Goal: Transaction & Acquisition: Book appointment/travel/reservation

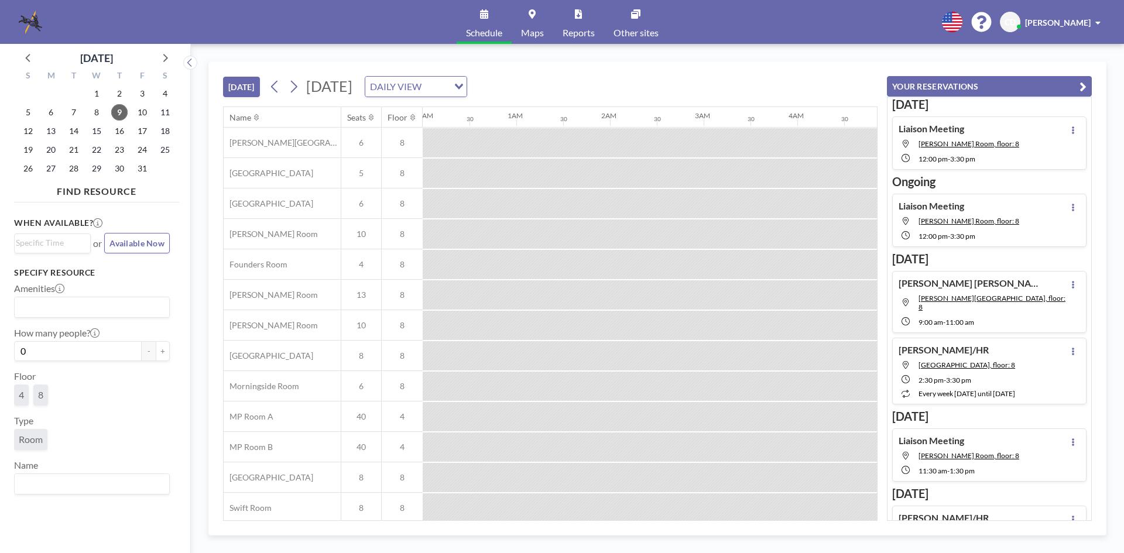
scroll to position [39, 1030]
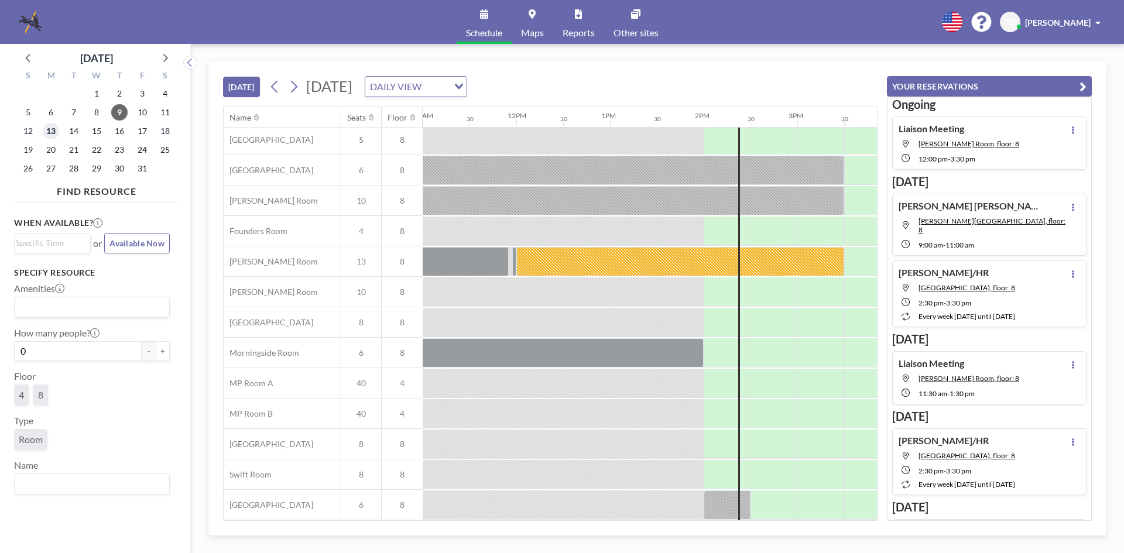
click at [47, 132] on span "13" at bounding box center [51, 131] width 16 height 16
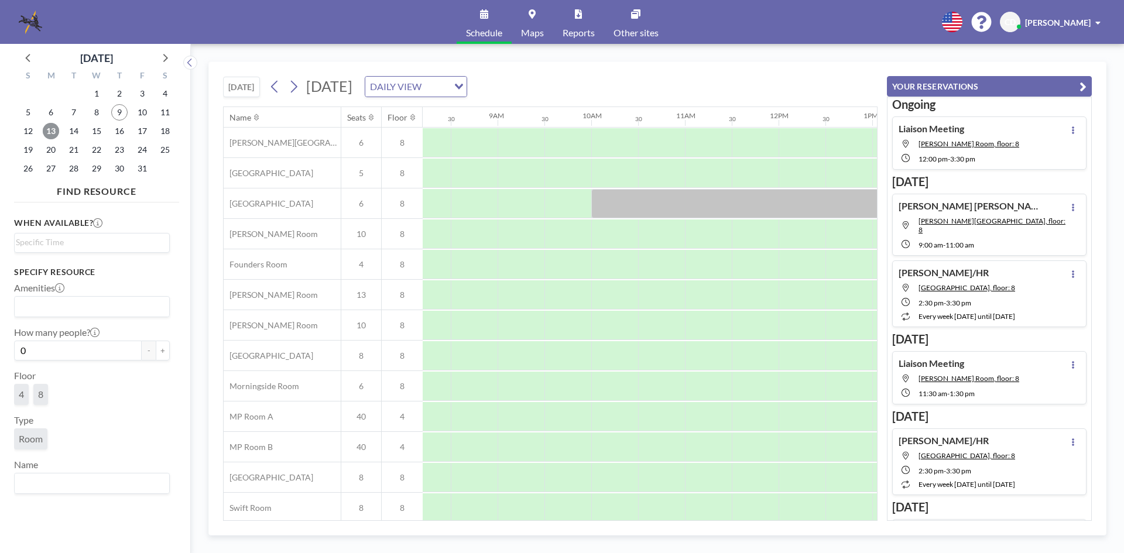
scroll to position [0, 703]
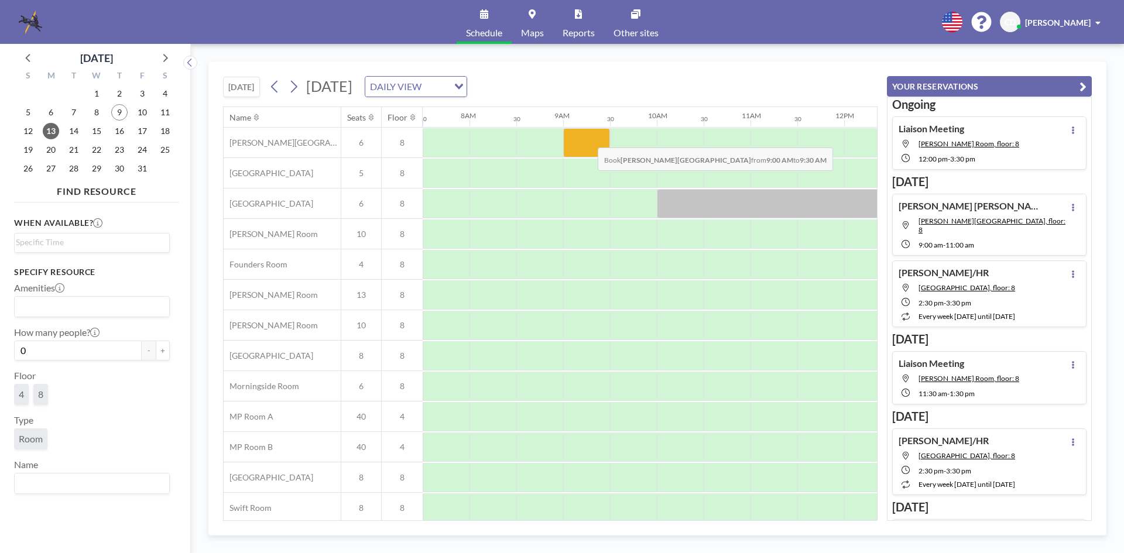
click at [588, 139] on div at bounding box center [586, 142] width 47 height 29
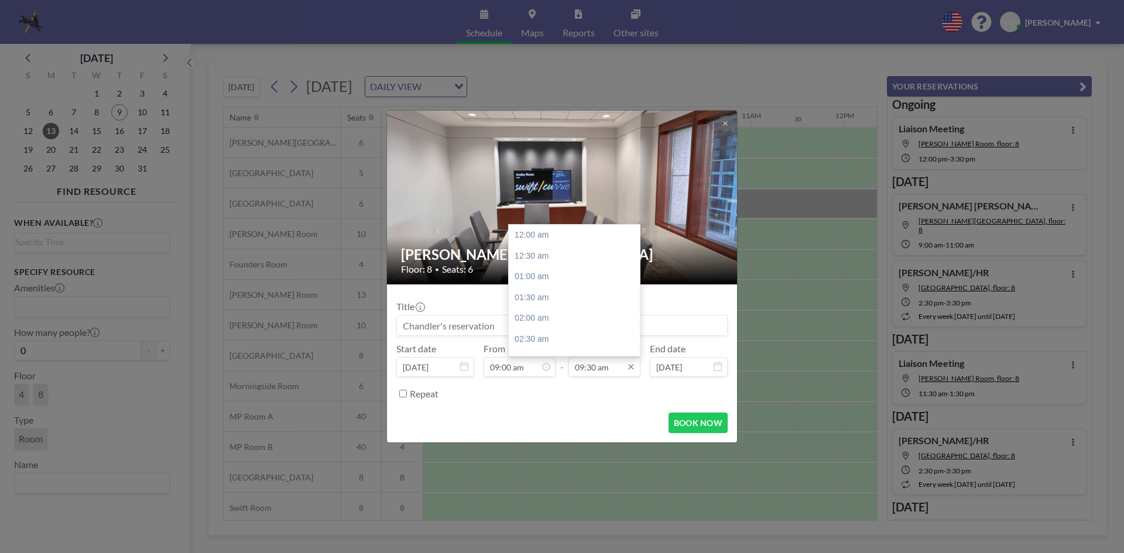
scroll to position [396, 0]
click at [568, 283] on div "10:30 am" at bounding box center [577, 276] width 137 height 21
type input "10:30 am"
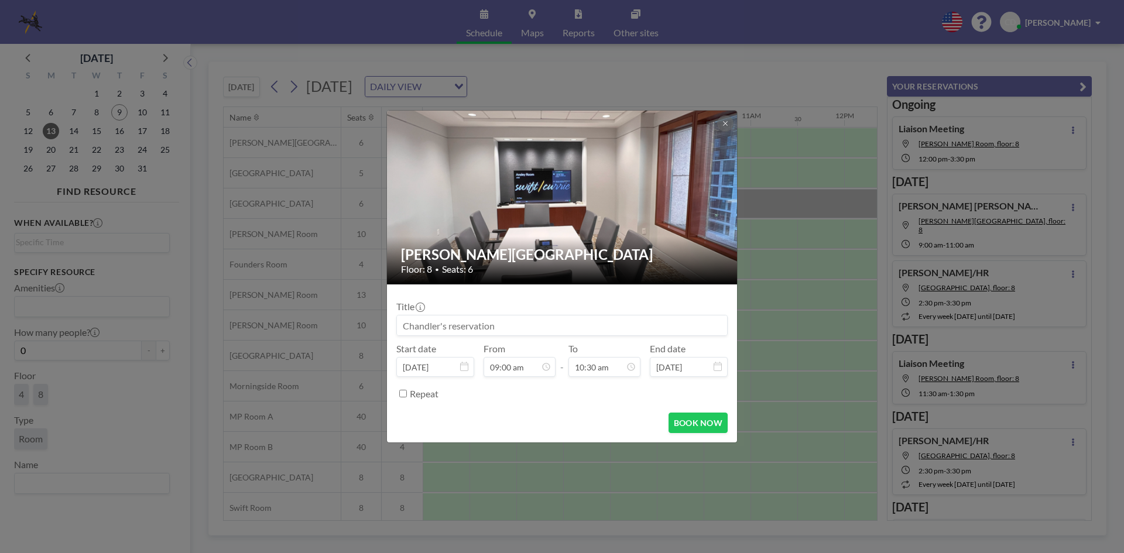
click at [557, 320] on input at bounding box center [562, 326] width 330 height 20
click at [709, 415] on button "BOOK NOW" at bounding box center [698, 423] width 59 height 20
type input "Interview: [PERSON_NAME]"
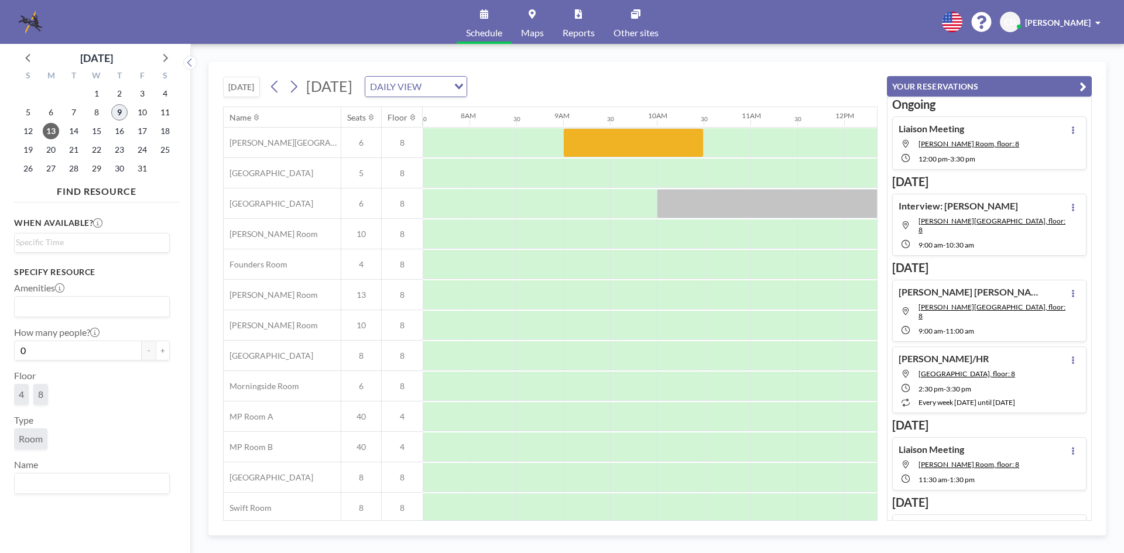
click at [121, 113] on span "9" at bounding box center [119, 112] width 16 height 16
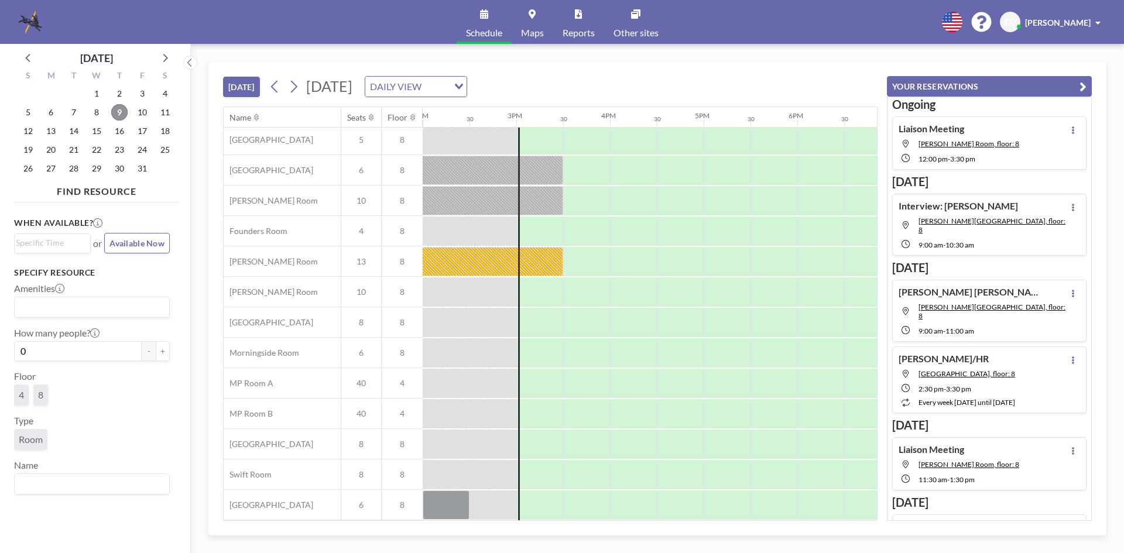
scroll to position [0, 1311]
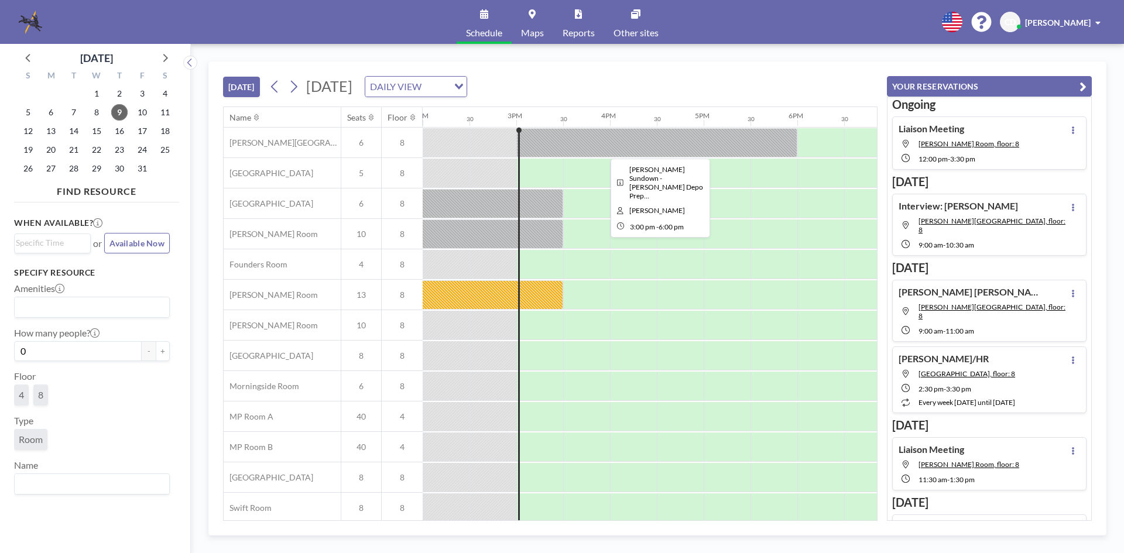
click at [604, 148] on div at bounding box center [656, 142] width 281 height 29
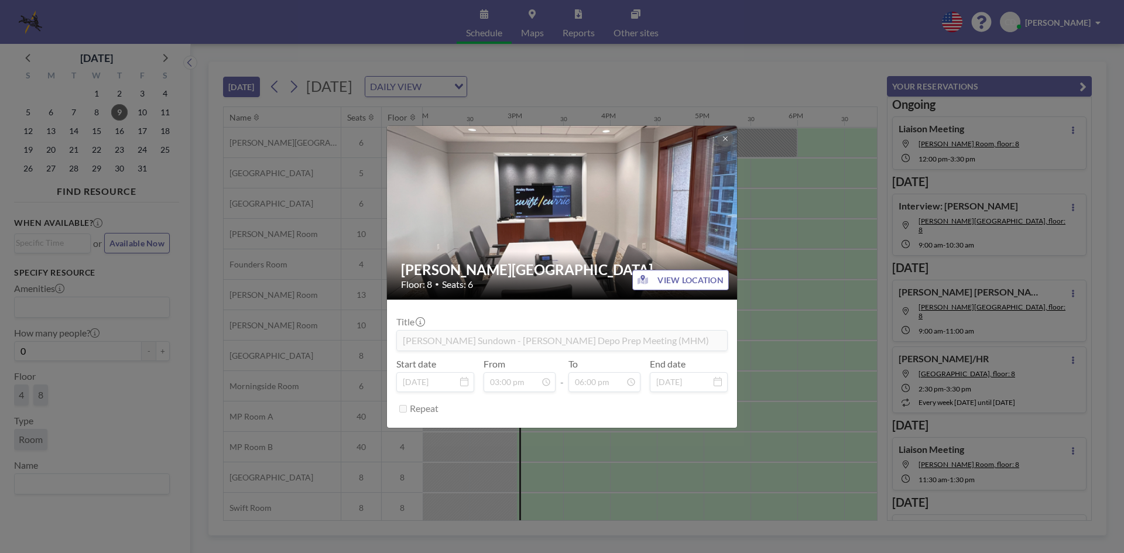
click at [780, 256] on div "[PERSON_NAME] Room Floor: 8 • Seats: 6 VIEW LOCATION Title [PERSON_NAME] Sundow…" at bounding box center [562, 276] width 1124 height 553
